Goal: Task Accomplishment & Management: Manage account settings

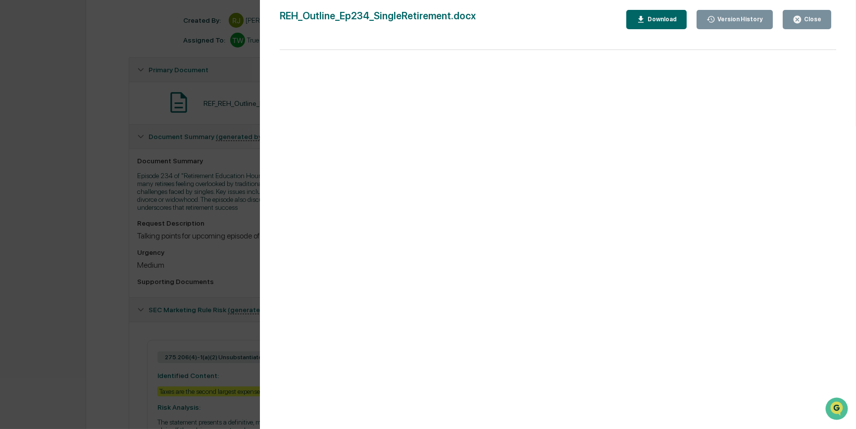
click at [158, 199] on div "Version History 09/23/2025, 08:01 PM Reagan Jones REH_Outline_Ep234_SingleRetir…" at bounding box center [428, 214] width 856 height 429
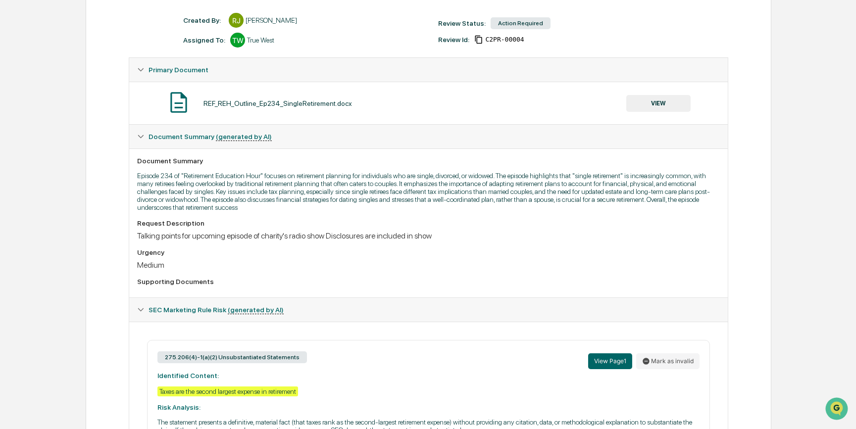
click at [562, 240] on div "Talking points for upcoming episode of charity's radio show Disclosures are inc…" at bounding box center [428, 235] width 582 height 9
click at [562, 232] on div "Request Description Talking points for upcoming episode of charity's radio show…" at bounding box center [428, 229] width 582 height 21
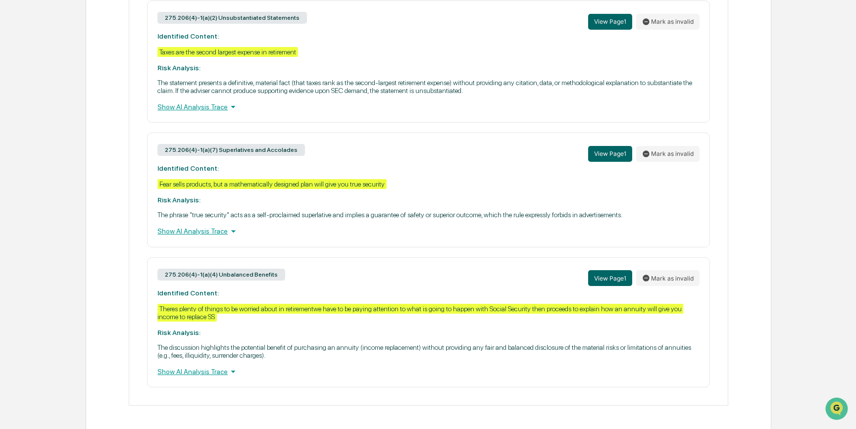
scroll to position [490, 0]
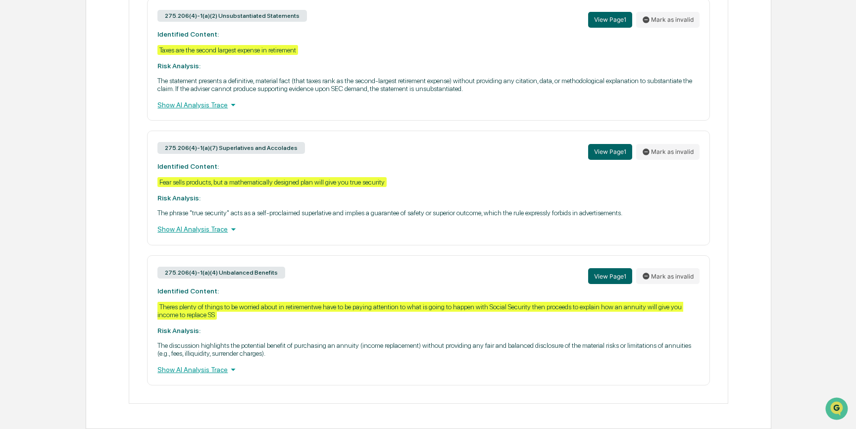
click at [480, 242] on div "275.206(4)-1(a)(2) Unsubstantiated Statements View Page 1 Mark as invalid Ident…" at bounding box center [428, 192] width 582 height 387
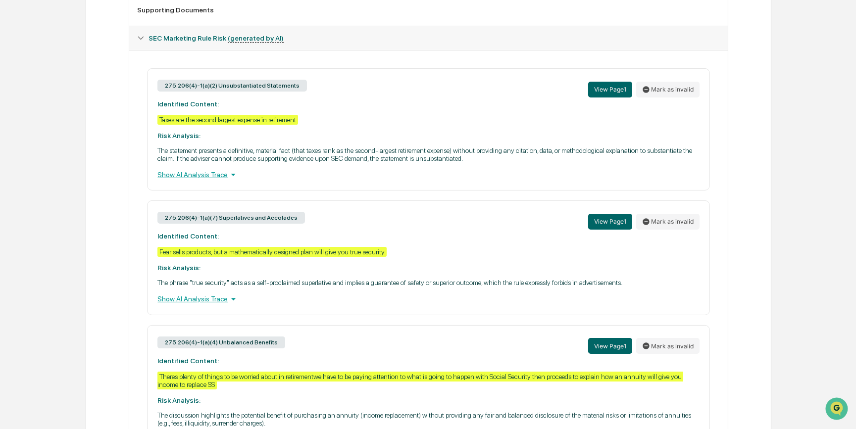
scroll to position [355, 0]
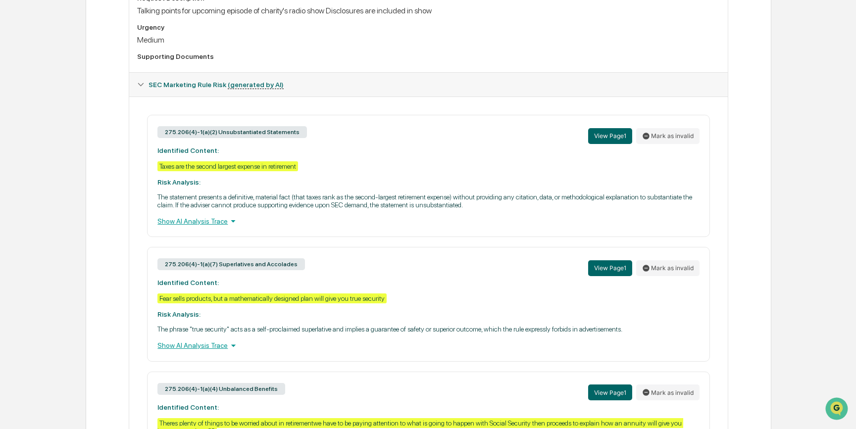
click at [374, 167] on div "275.206(4)-1(a)(2) Unsubstantiated Statements View Page 1 Mark as invalid Ident…" at bounding box center [428, 176] width 562 height 122
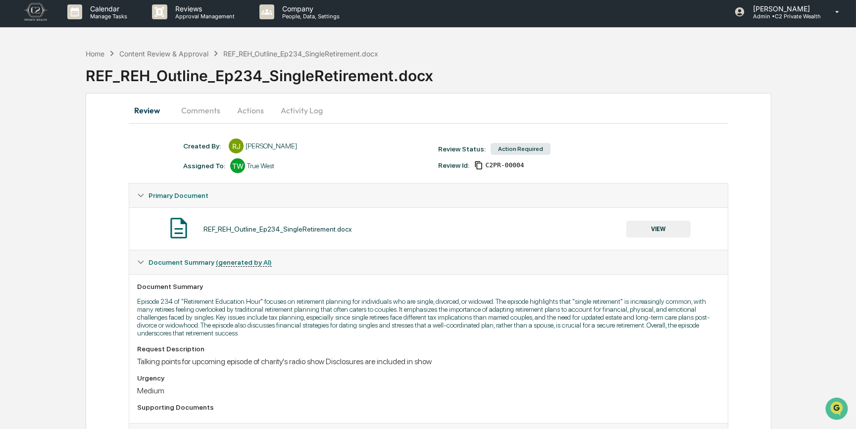
scroll to position [0, 0]
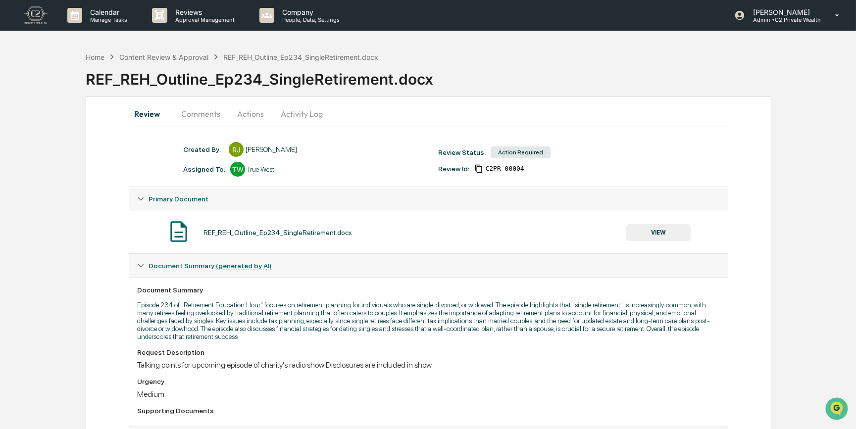
click at [207, 114] on button "Comments" at bounding box center [200, 114] width 55 height 24
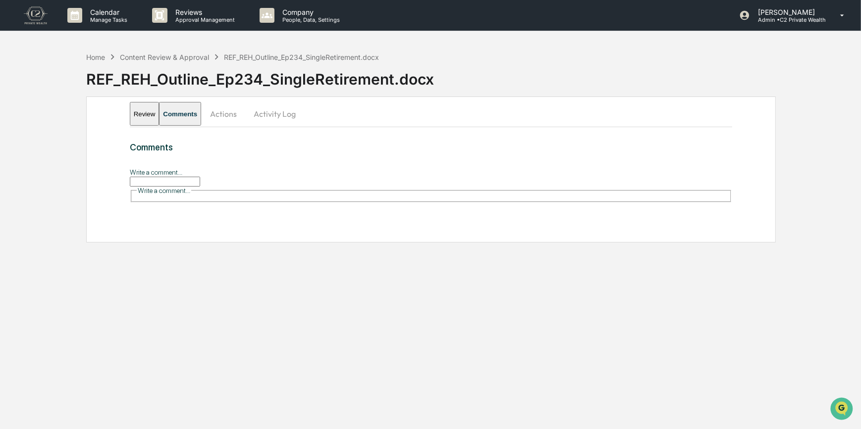
click at [200, 182] on input "Write a comment..." at bounding box center [165, 182] width 70 height 10
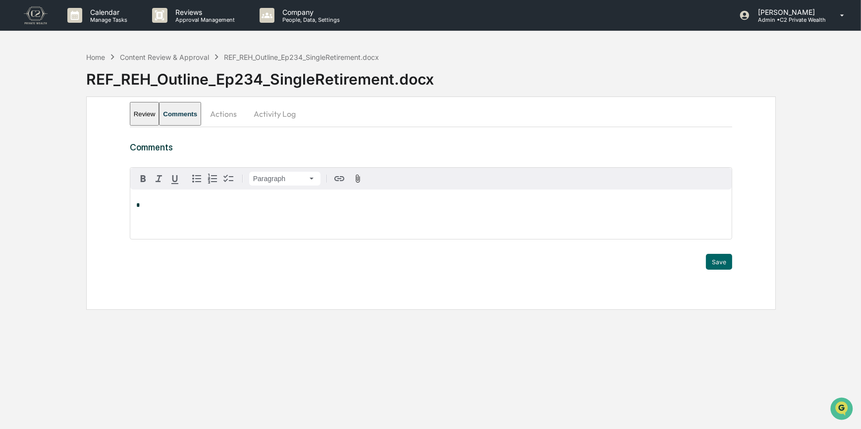
click at [227, 196] on div "*" at bounding box center [431, 215] width 602 height 50
click at [193, 178] on icon "button" at bounding box center [197, 179] width 12 height 12
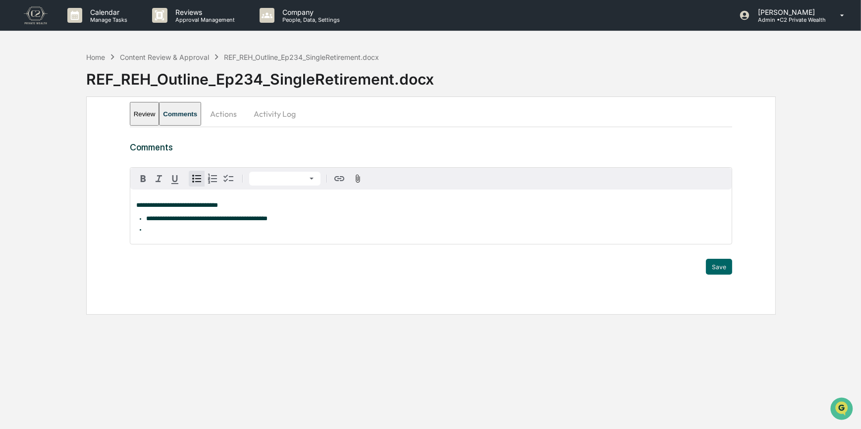
click at [146, 233] on li at bounding box center [436, 229] width 580 height 7
click at [275, 231] on span "**********" at bounding box center [215, 229] width 139 height 6
drag, startPoint x: 307, startPoint y: 230, endPoint x: 276, endPoint y: 228, distance: 30.8
click at [276, 228] on span "**********" at bounding box center [230, 229] width 168 height 6
click at [179, 177] on icon "button" at bounding box center [175, 180] width 12 height 12
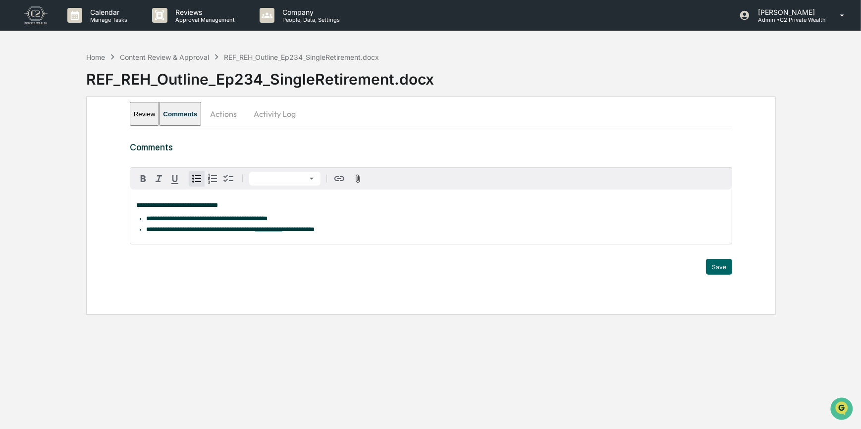
click at [351, 230] on li "**********" at bounding box center [436, 229] width 580 height 7
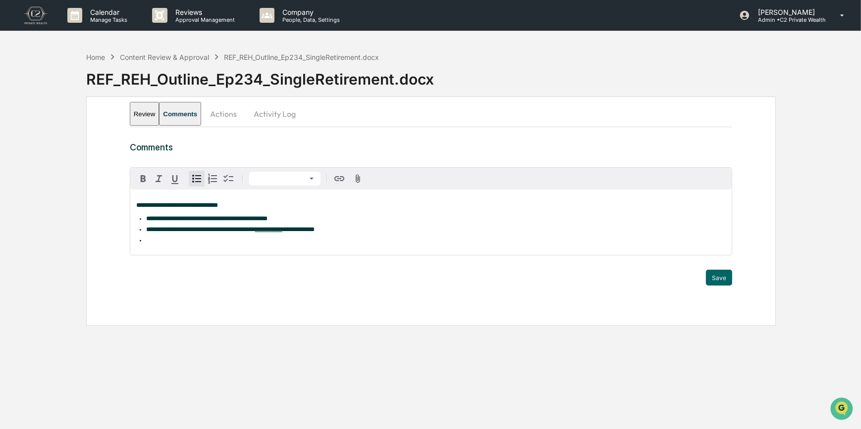
click at [151, 243] on li at bounding box center [436, 240] width 580 height 7
click at [275, 243] on span "**********" at bounding box center [236, 240] width 181 height 6
drag, startPoint x: 305, startPoint y: 243, endPoint x: 275, endPoint y: 241, distance: 30.2
click at [275, 241] on span "**********" at bounding box center [251, 240] width 210 height 6
click at [177, 183] on icon "button" at bounding box center [175, 180] width 12 height 12
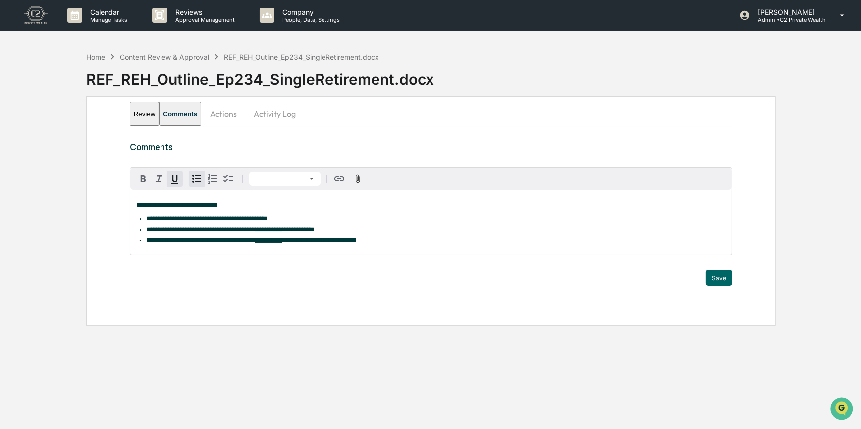
click at [401, 244] on li "**********" at bounding box center [436, 240] width 580 height 7
click at [716, 283] on button "Save" at bounding box center [719, 278] width 26 height 16
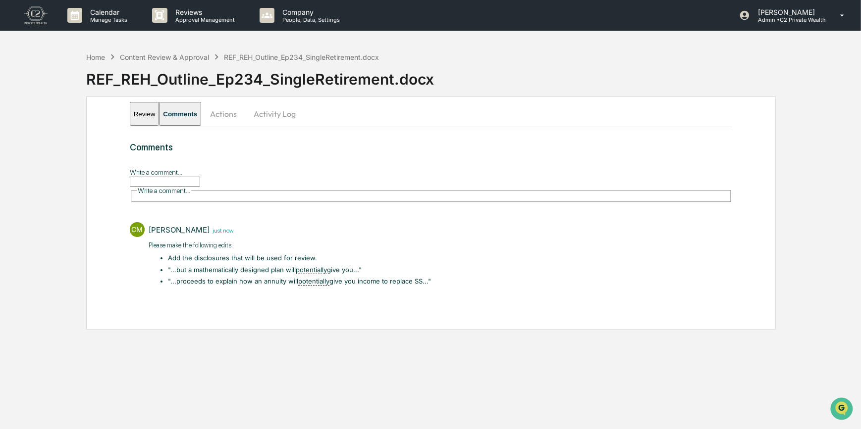
click at [246, 115] on button "Actions" at bounding box center [223, 114] width 45 height 24
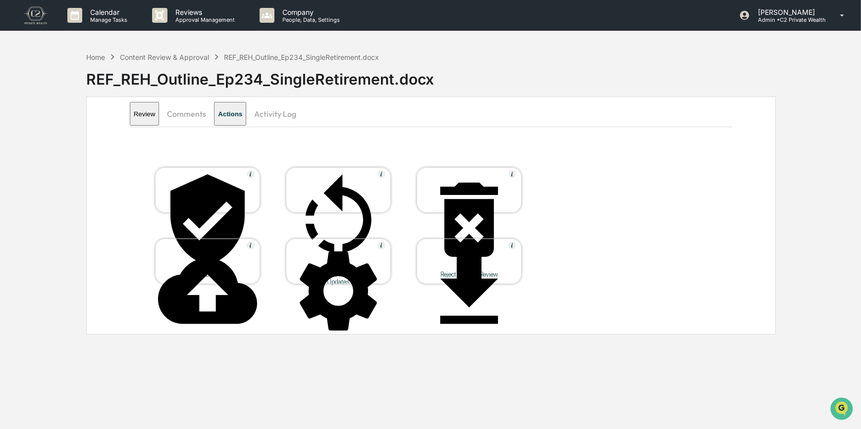
click at [338, 191] on div at bounding box center [338, 220] width 99 height 101
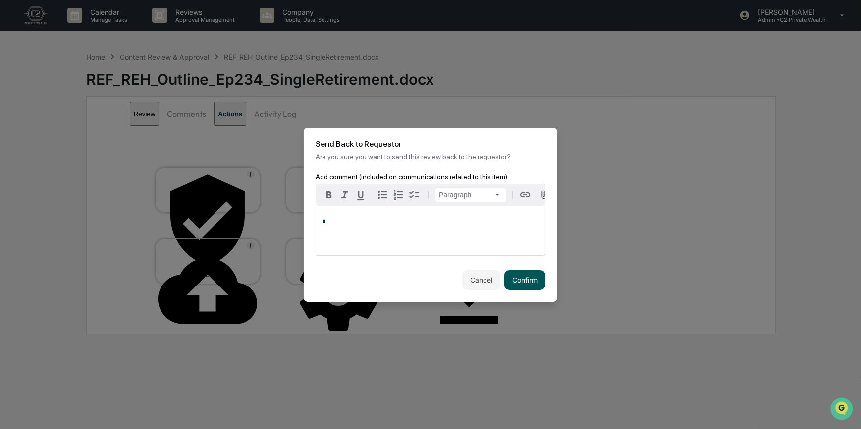
click at [514, 289] on button "Confirm" at bounding box center [524, 280] width 41 height 20
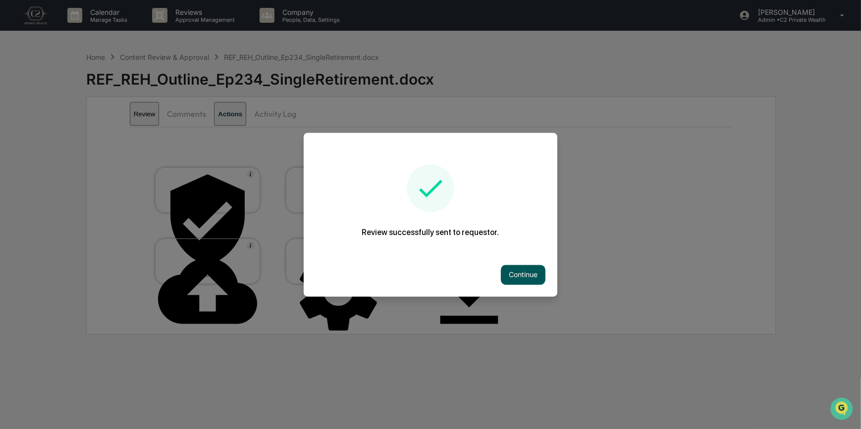
click at [514, 272] on button "Continue" at bounding box center [523, 275] width 45 height 20
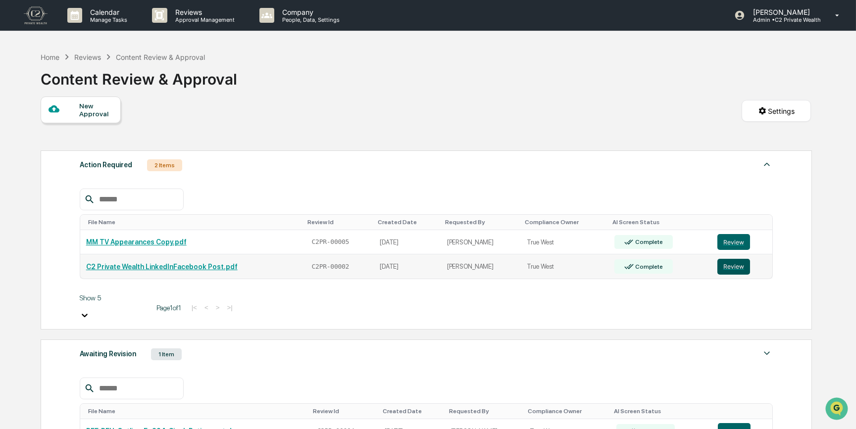
click at [729, 267] on button "Review" at bounding box center [733, 267] width 33 height 16
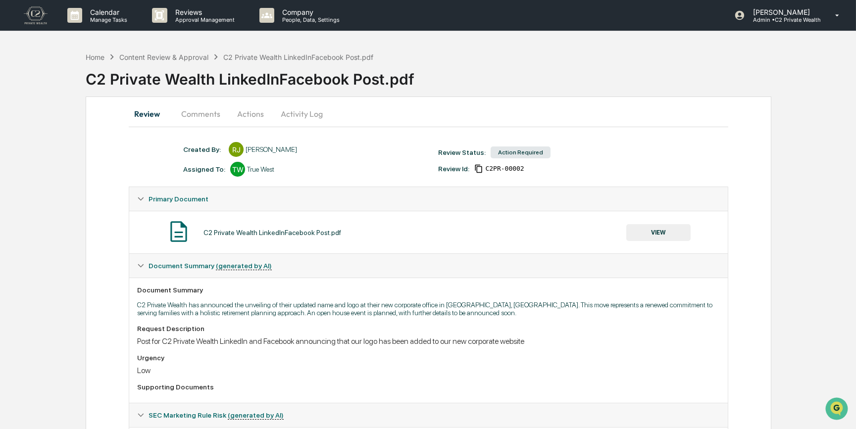
click at [208, 112] on button "Comments" at bounding box center [200, 114] width 55 height 24
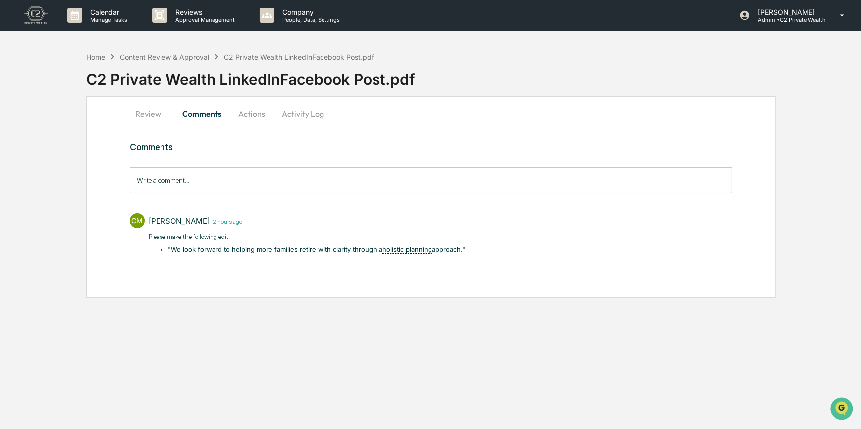
click at [152, 117] on button "Review" at bounding box center [152, 114] width 45 height 24
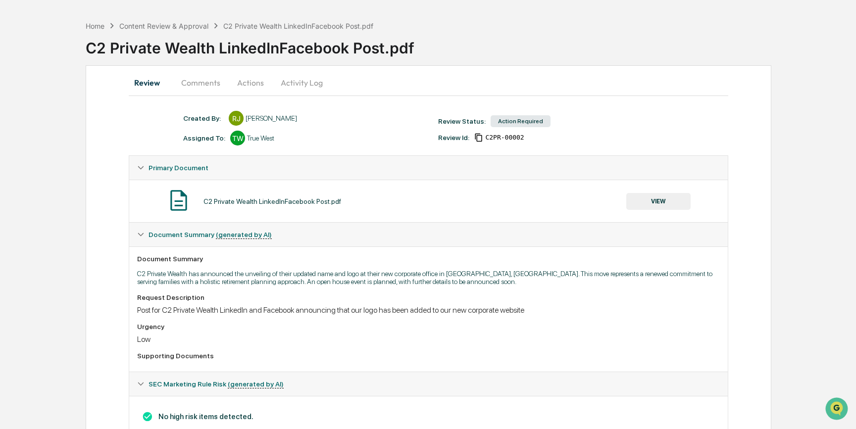
scroll to position [69, 0]
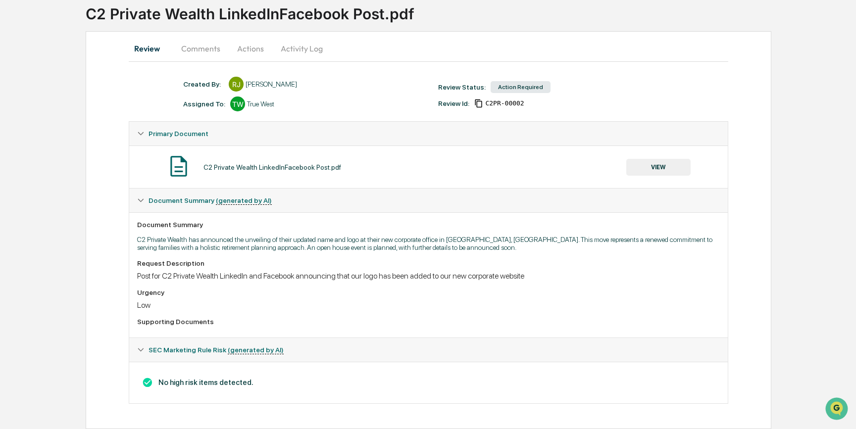
click at [677, 163] on button "VIEW" at bounding box center [658, 167] width 64 height 17
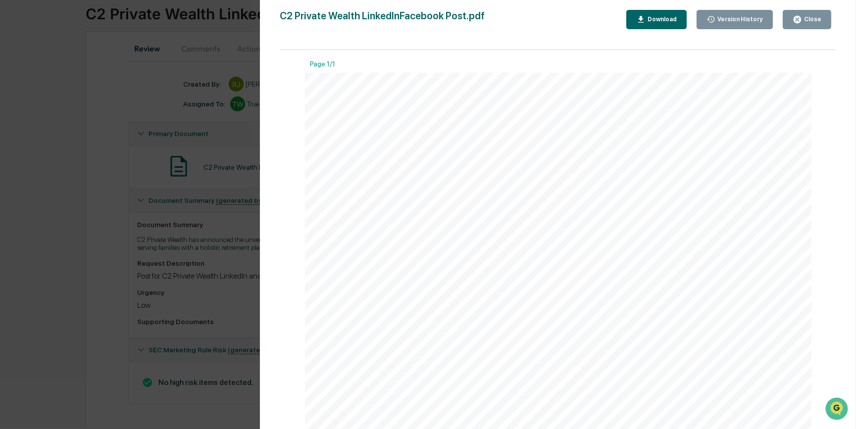
click at [104, 267] on div "Version History [DATE] 08:40 PM [PERSON_NAME] [DATE] 02:07 PM [PERSON_NAME] C2 …" at bounding box center [428, 214] width 856 height 429
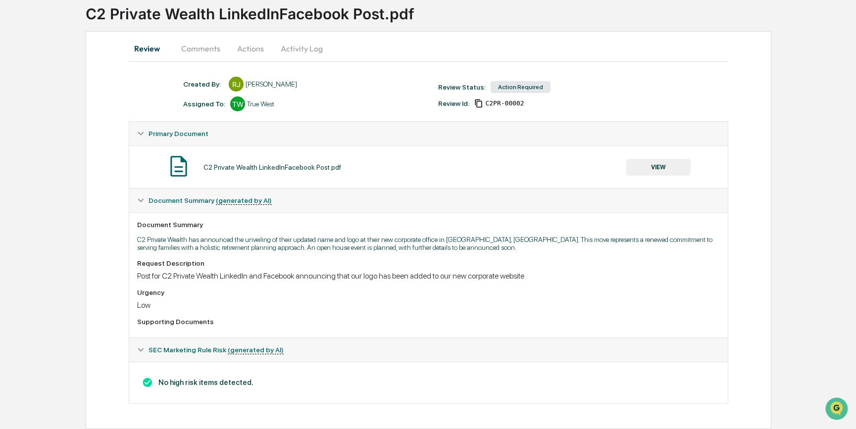
click at [248, 42] on button "Actions" at bounding box center [250, 49] width 45 height 24
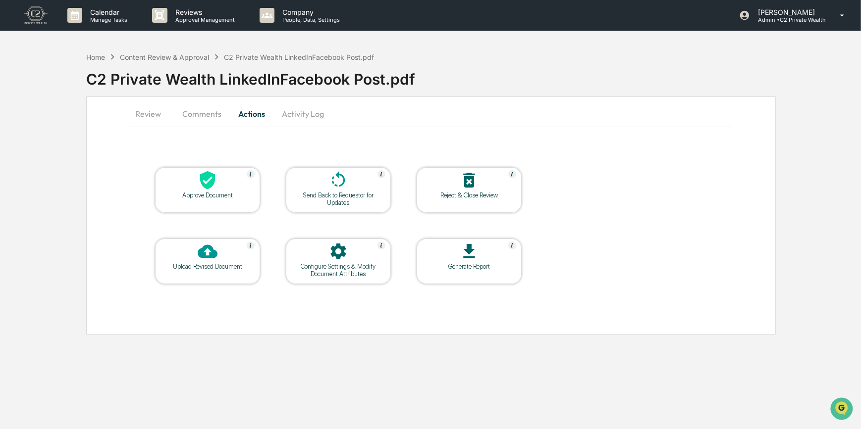
click at [215, 183] on icon at bounding box center [208, 180] width 20 height 20
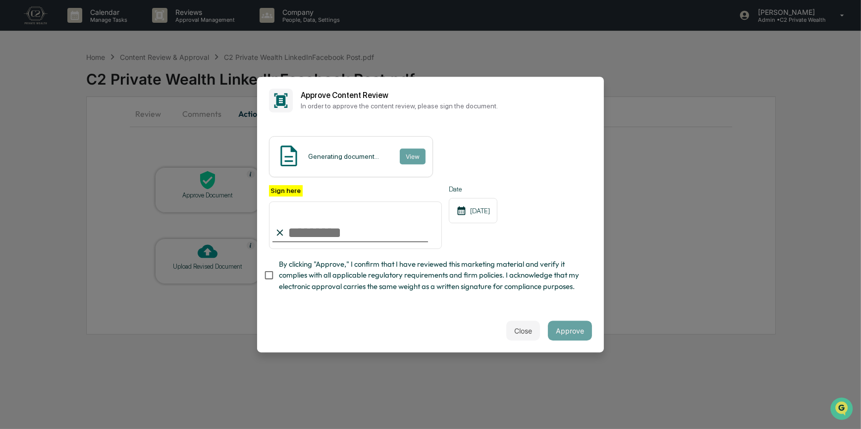
click at [310, 231] on input "Sign here" at bounding box center [355, 226] width 173 height 48
type input "*********"
click at [415, 153] on button "View" at bounding box center [412, 157] width 26 height 16
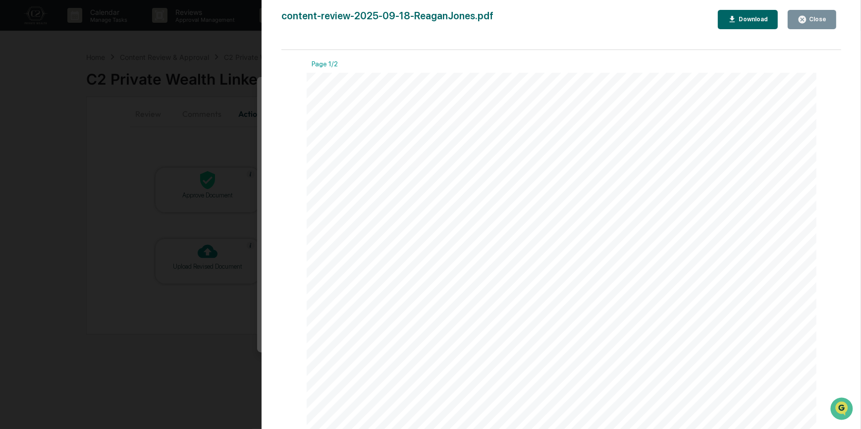
click at [225, 144] on div "Version History [DATE] 10:08 PM [PERSON_NAME] content-review-2025-09-18-ReaganJ…" at bounding box center [430, 214] width 861 height 429
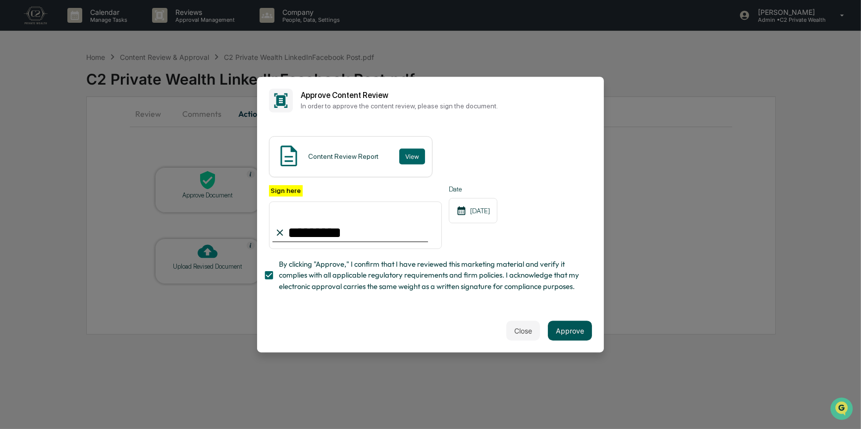
click at [578, 333] on button "Approve" at bounding box center [570, 331] width 44 height 20
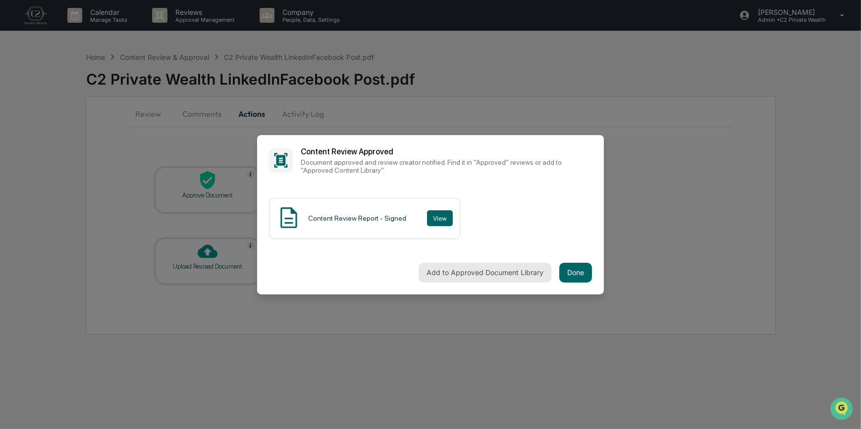
click at [499, 274] on button "Add to Approved Document Library" at bounding box center [484, 273] width 133 height 20
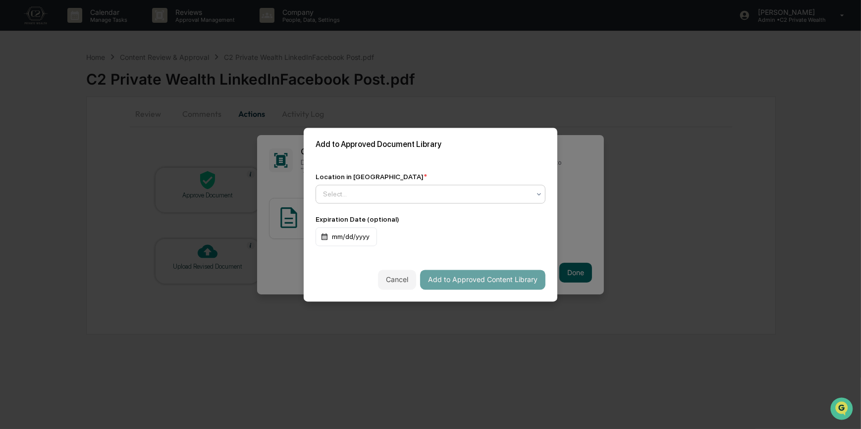
click at [358, 196] on div at bounding box center [426, 194] width 207 height 10
click at [376, 219] on div "Approved Content Library" at bounding box center [430, 218] width 229 height 20
click at [461, 278] on button "Add to Approved Content Library" at bounding box center [482, 280] width 125 height 20
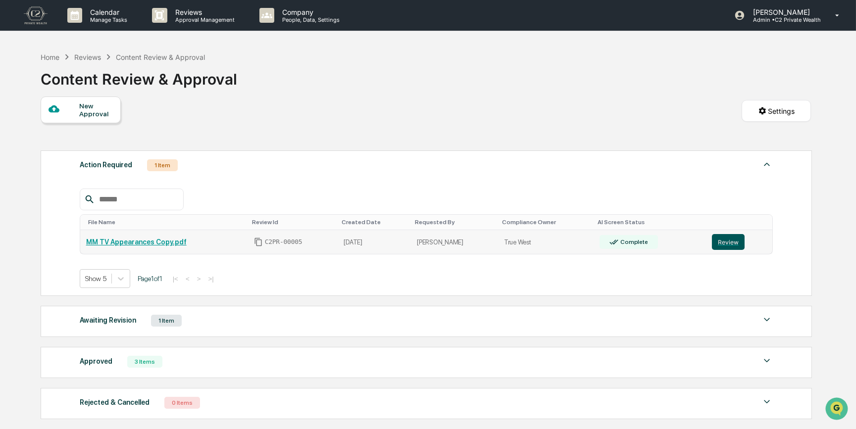
click at [720, 242] on button "Review" at bounding box center [728, 242] width 33 height 16
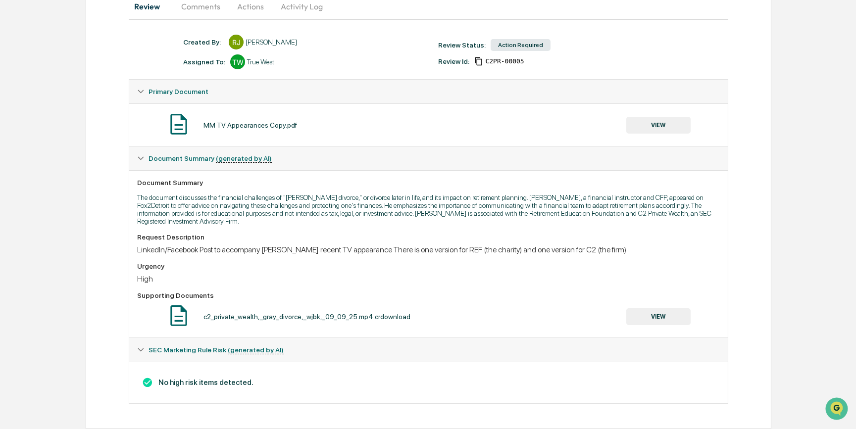
scroll to position [112, 0]
click at [648, 123] on button "VIEW" at bounding box center [658, 125] width 64 height 17
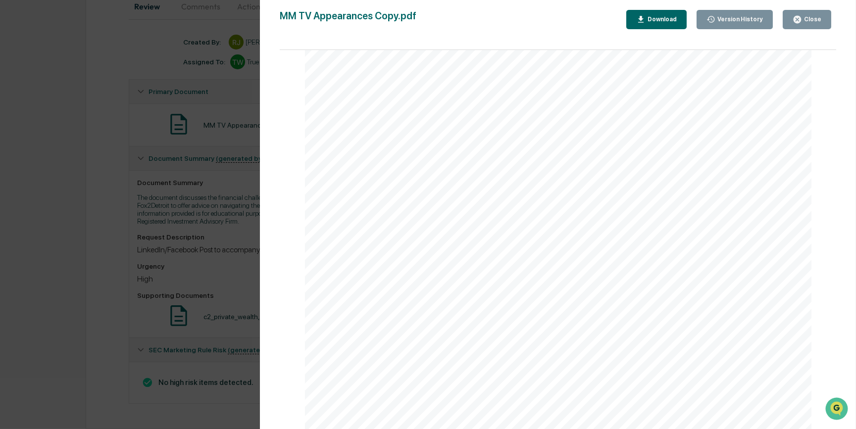
scroll to position [225, 0]
drag, startPoint x: 448, startPoint y: 193, endPoint x: 625, endPoint y: 196, distance: 177.3
click at [625, 196] on span "Communicating with your financial team ensures your plan adapts to these change…" at bounding box center [530, 194] width 333 height 10
copy span "our financial team ensures your plan adapts"
click at [588, 301] on div "REF (Educational Non - Profit) Version: Divorce, especially later in life, can …" at bounding box center [558, 176] width 507 height 657
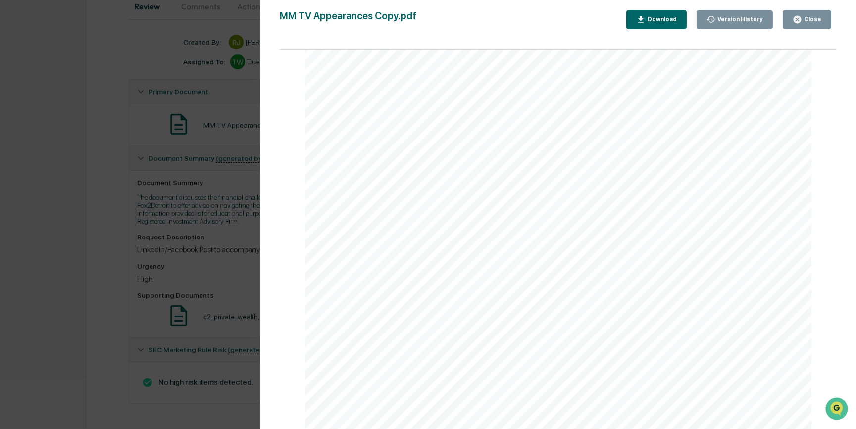
click at [534, 302] on div "REF (Educational Non - Profit) Version: Divorce, especially later in life, can …" at bounding box center [558, 176] width 507 height 657
click at [593, 216] on div "REF (Educational Non - Profit) Version: Divorce, especially later in life, can …" at bounding box center [558, 311] width 507 height 657
click at [236, 277] on div "Version History 09/24/2025, 02:07 PM Reagan Jones MM TV Appearances Copy.pdf Cl…" at bounding box center [428, 214] width 856 height 429
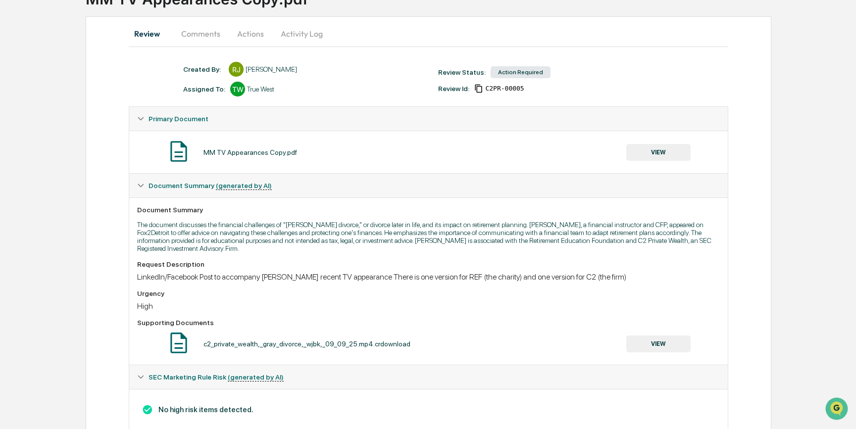
scroll to position [0, 0]
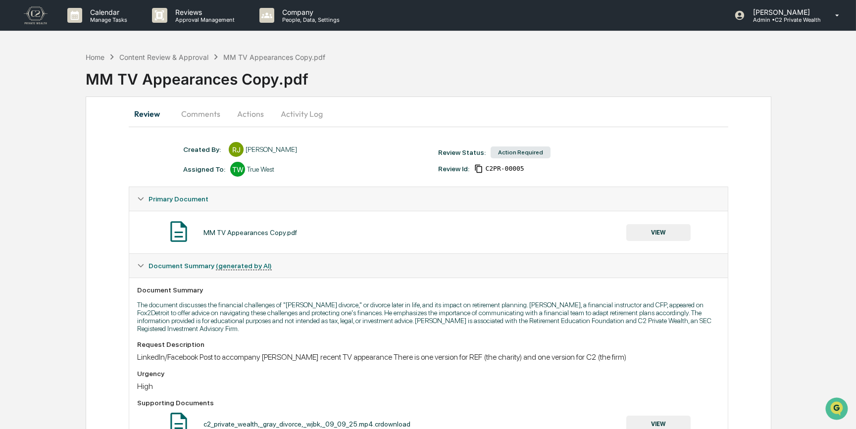
click at [201, 116] on button "Comments" at bounding box center [200, 114] width 55 height 24
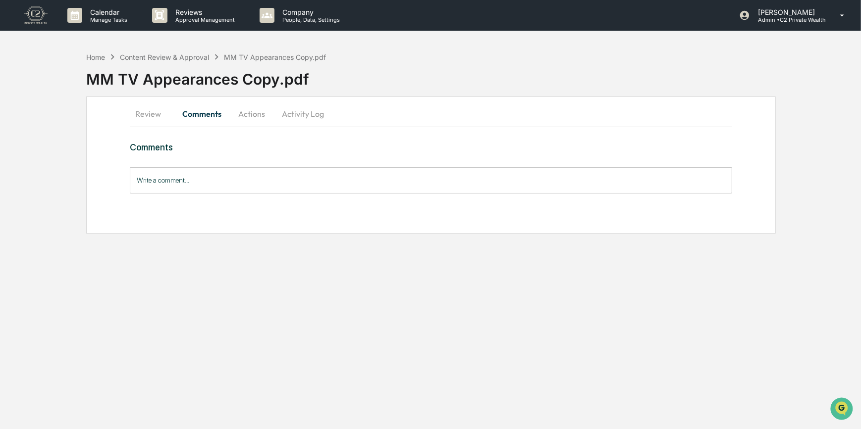
click at [247, 180] on input "Write a comment..." at bounding box center [431, 180] width 603 height 26
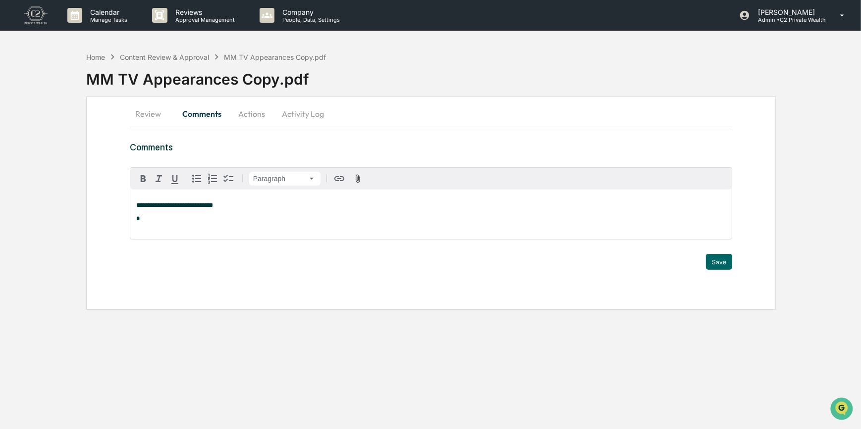
click at [147, 222] on p "*" at bounding box center [431, 218] width 590 height 7
click at [195, 179] on icon "button" at bounding box center [197, 179] width 12 height 12
click at [163, 218] on li "*" at bounding box center [436, 218] width 580 height 7
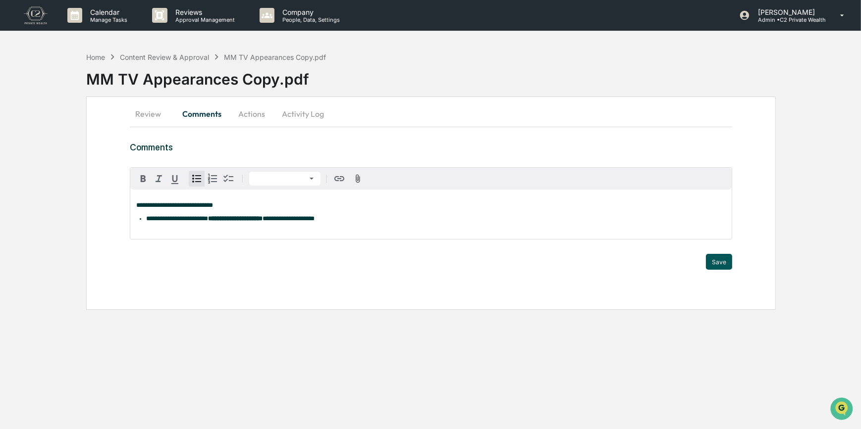
click at [720, 265] on button "Save" at bounding box center [719, 262] width 26 height 16
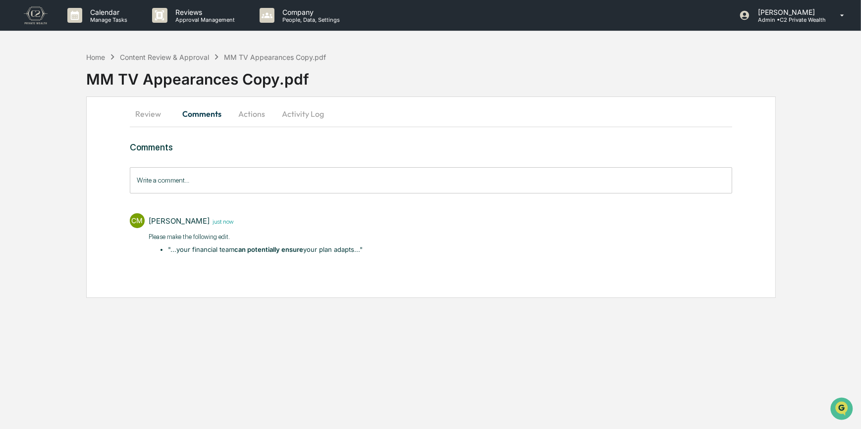
click at [262, 116] on button "Actions" at bounding box center [251, 114] width 45 height 24
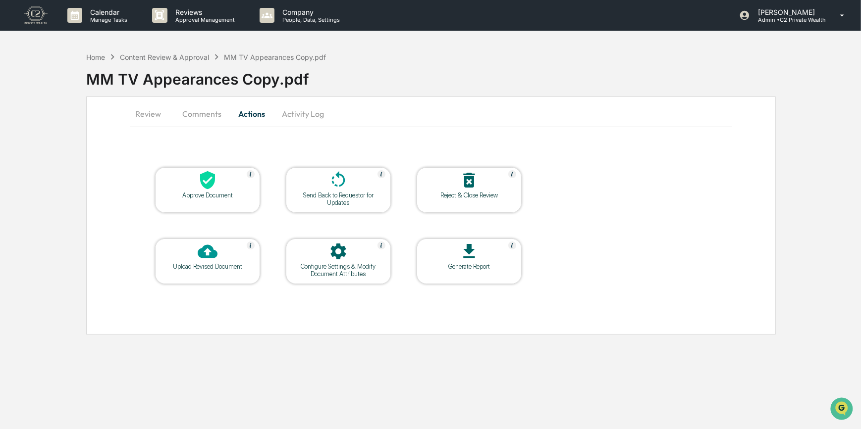
click at [327, 195] on div "Send Back to Requestor for Updates" at bounding box center [338, 199] width 89 height 15
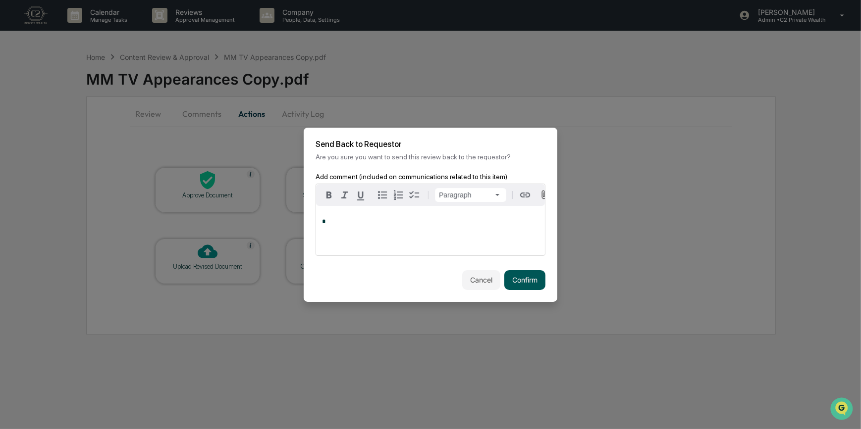
click at [525, 284] on button "Confirm" at bounding box center [524, 280] width 41 height 20
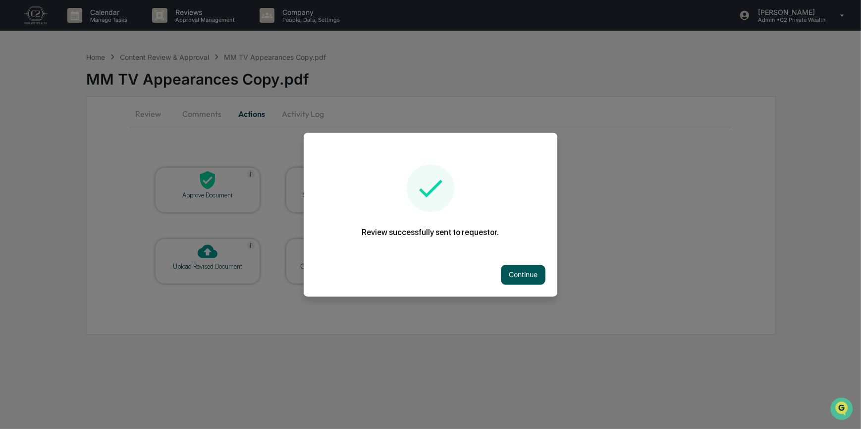
click at [520, 272] on button "Continue" at bounding box center [523, 275] width 45 height 20
